Goal: Task Accomplishment & Management: Use online tool/utility

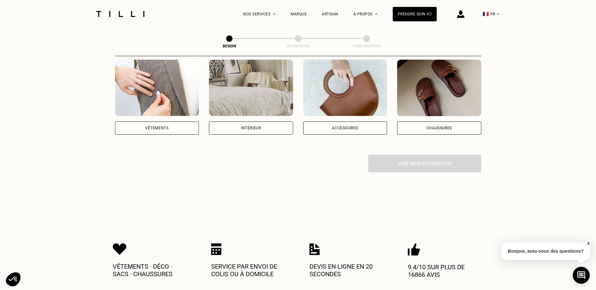
scroll to position [126, 0]
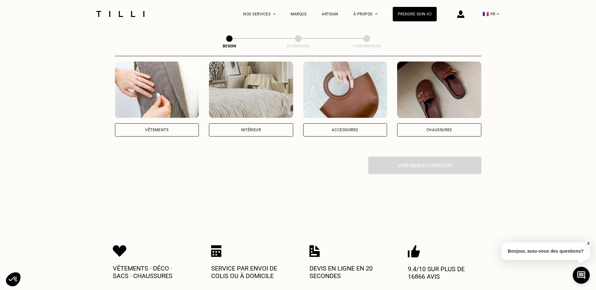
click at [144, 123] on div "Vêtements" at bounding box center [157, 129] width 84 height 13
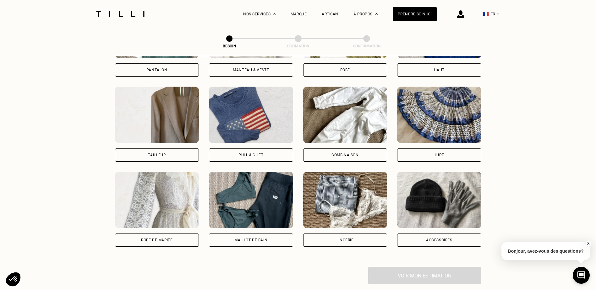
scroll to position [363, 0]
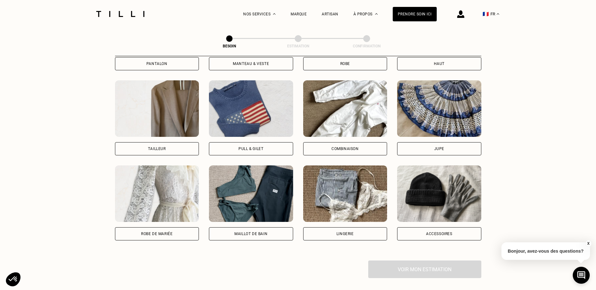
click at [362, 190] on img at bounding box center [345, 194] width 84 height 57
select select "FR"
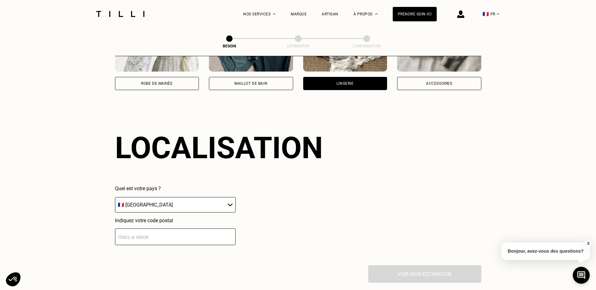
scroll to position [547, 0]
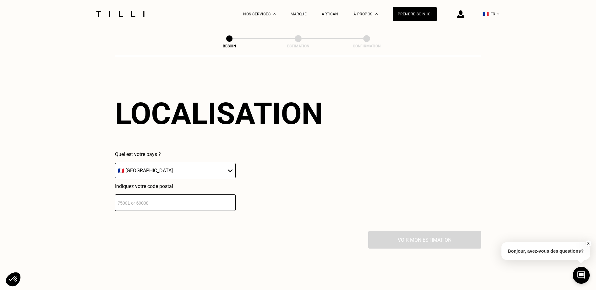
click at [231, 166] on select "🇩🇪 [GEOGRAPHIC_DATA] 🇦🇹 [GEOGRAPHIC_DATA] 🇧🇪 [GEOGRAPHIC_DATA] 🇧🇬 Bulgarie 🇨🇾 C…" at bounding box center [175, 170] width 121 height 15
click at [216, 194] on input "number" at bounding box center [175, 202] width 121 height 17
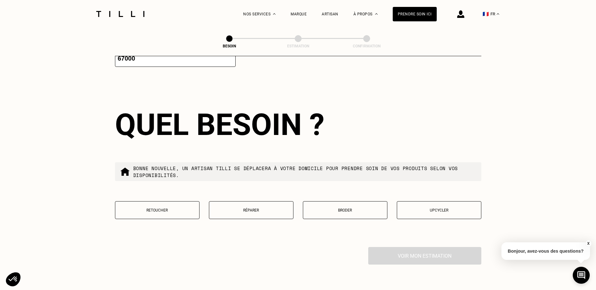
scroll to position [703, 0]
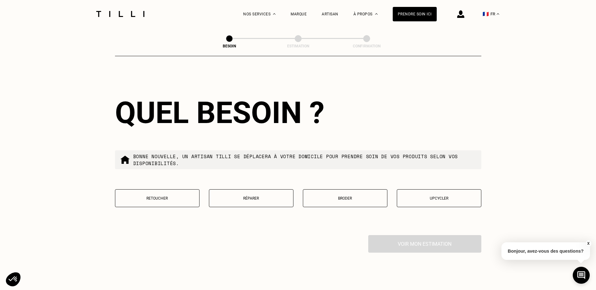
type input "67000"
click at [250, 196] on p "Réparer" at bounding box center [251, 198] width 78 height 4
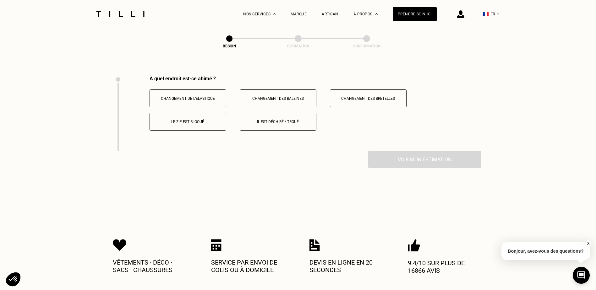
scroll to position [864, 0]
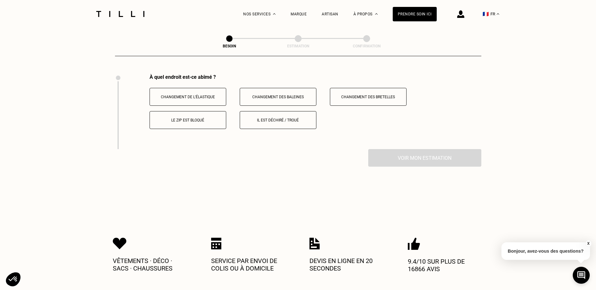
click at [372, 95] on button "Changement des bretelles" at bounding box center [368, 97] width 77 height 18
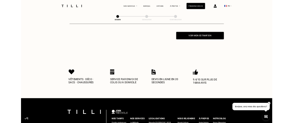
scroll to position [940, 0]
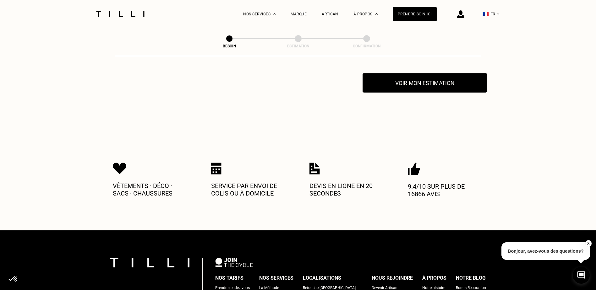
click at [446, 78] on button "Voir mon estimation" at bounding box center [425, 82] width 124 height 19
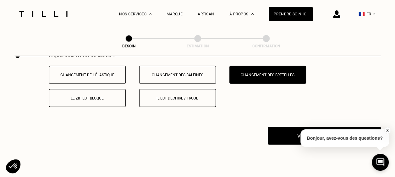
scroll to position [877, 0]
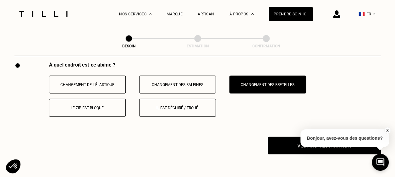
click at [75, 83] on button "Changement de l’élastique" at bounding box center [87, 85] width 77 height 18
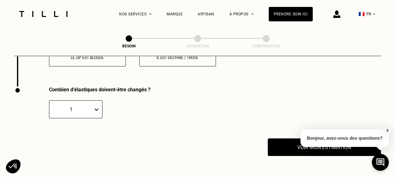
scroll to position [939, 0]
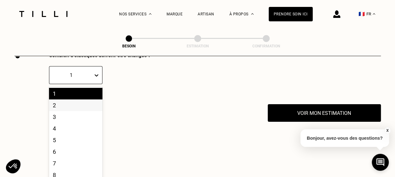
click at [95, 84] on div "10 results available. Use Up and Down to choose options, press Enter to select …" at bounding box center [75, 75] width 53 height 18
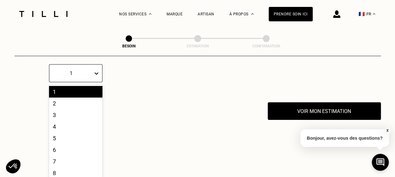
click at [85, 89] on div "1" at bounding box center [75, 92] width 53 height 12
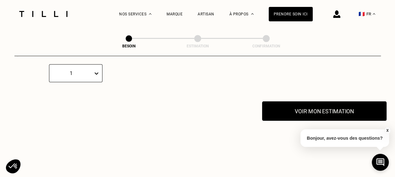
click at [313, 108] on button "Voir mon estimation" at bounding box center [324, 110] width 124 height 19
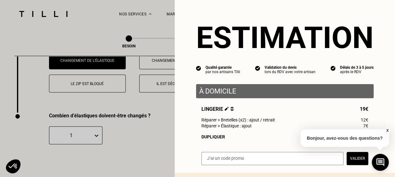
scroll to position [900, 0]
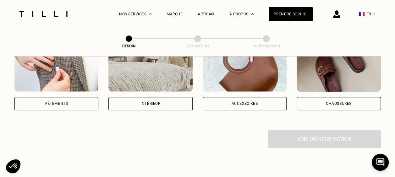
scroll to position [157, 0]
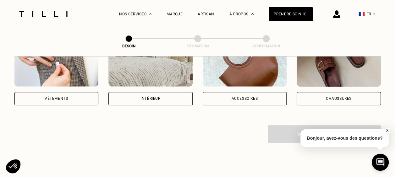
click at [68, 95] on div "Vêtements" at bounding box center [56, 98] width 84 height 13
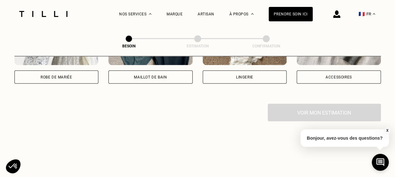
scroll to position [488, 0]
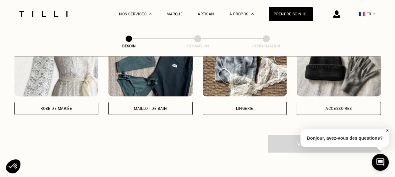
click at [246, 104] on div "Lingerie" at bounding box center [245, 108] width 84 height 13
select select "FR"
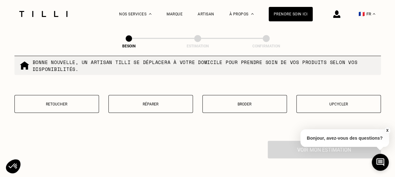
scroll to position [798, 0]
click at [141, 102] on p "Réparer" at bounding box center [151, 104] width 78 height 4
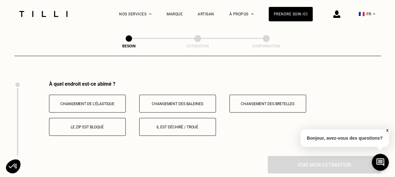
scroll to position [864, 0]
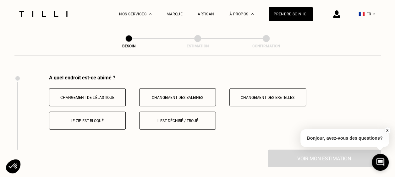
click at [185, 95] on p "Changement des baleines" at bounding box center [178, 97] width 70 height 4
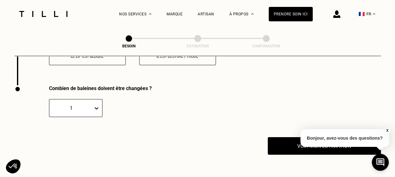
scroll to position [939, 0]
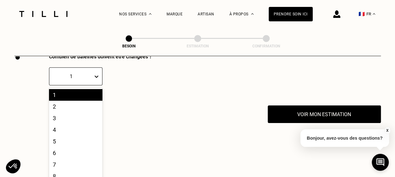
click at [95, 85] on div "10 results available. Use Up and Down to choose options, press Enter to select …" at bounding box center [75, 77] width 53 height 18
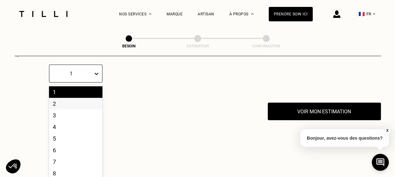
scroll to position [963, 0]
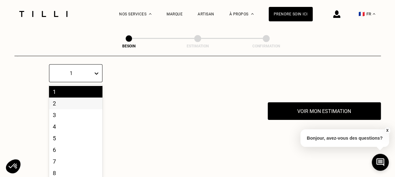
click at [81, 99] on div "2" at bounding box center [75, 104] width 53 height 12
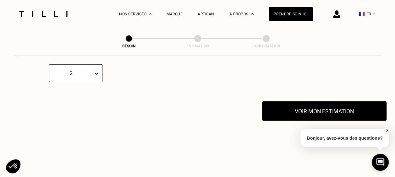
click at [310, 110] on button "Voir mon estimation" at bounding box center [324, 110] width 124 height 19
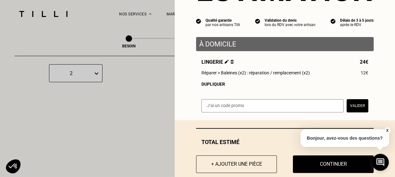
scroll to position [61, 0]
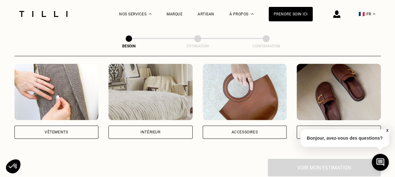
scroll to position [114, 0]
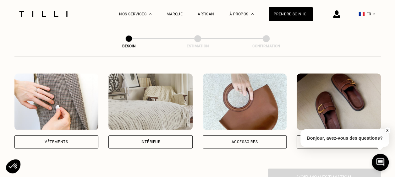
click at [46, 119] on img at bounding box center [56, 102] width 84 height 57
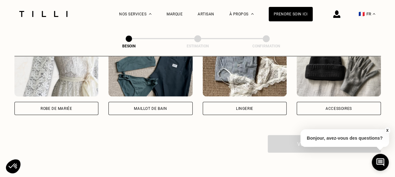
scroll to position [520, 0]
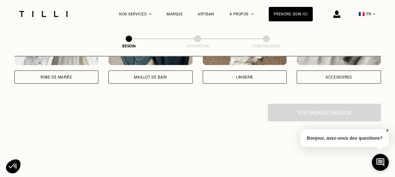
click at [234, 70] on div "Lingerie" at bounding box center [245, 76] width 84 height 13
select select "FR"
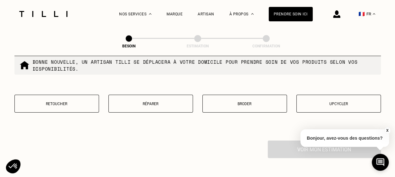
scroll to position [798, 0]
click at [160, 96] on button "Réparer" at bounding box center [150, 104] width 85 height 18
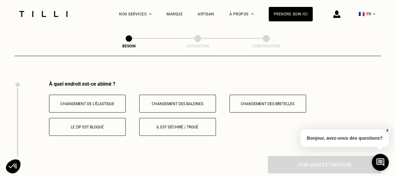
scroll to position [864, 0]
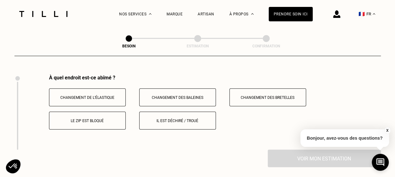
click at [170, 119] on p "Il est déchiré / troué" at bounding box center [178, 121] width 70 height 4
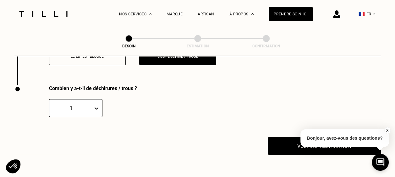
scroll to position [939, 0]
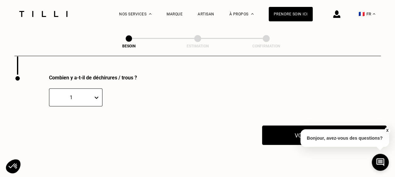
click at [288, 132] on button "Voir mon estimation" at bounding box center [324, 135] width 124 height 19
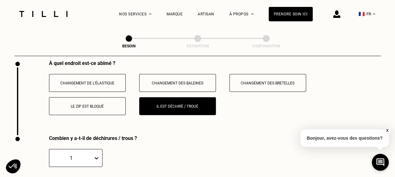
scroll to position [876, 0]
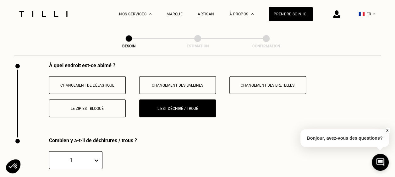
click at [85, 83] on p "Changement de l’élastique" at bounding box center [87, 85] width 70 height 4
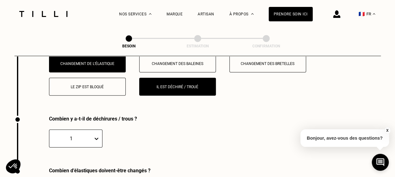
scroll to position [908, 0]
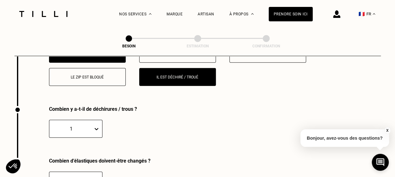
click at [186, 76] on button "Il est déchiré / troué" at bounding box center [177, 77] width 77 height 18
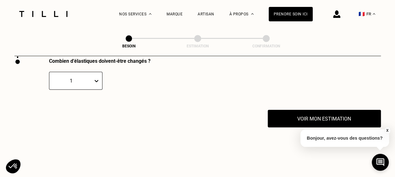
scroll to position [970, 0]
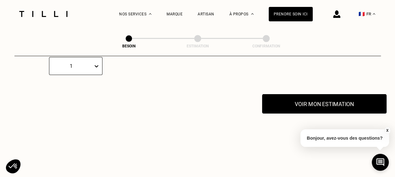
click at [307, 96] on button "Voir mon estimation" at bounding box center [324, 103] width 124 height 19
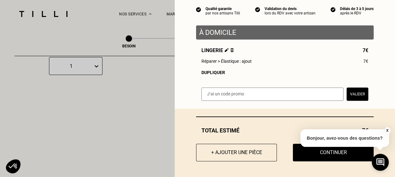
scroll to position [61, 0]
